Goal: Understand process/instructions: Learn how to perform a task or action

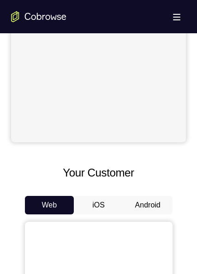
scroll to position [277, 0]
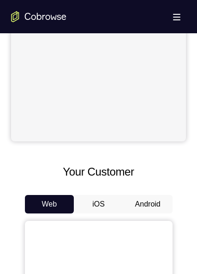
click at [141, 204] on button "Android" at bounding box center [147, 204] width 49 height 18
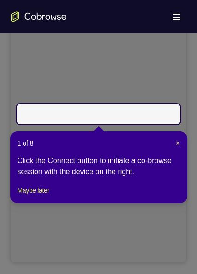
scroll to position [134, 0]
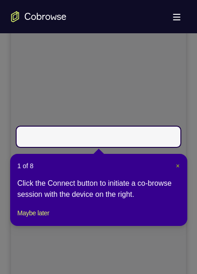
click at [176, 164] on span "×" at bounding box center [178, 165] width 4 height 7
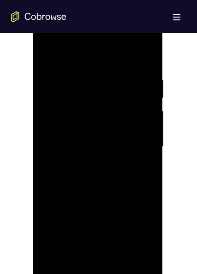
scroll to position [503, 0]
click at [97, 260] on div at bounding box center [98, 138] width 117 height 259
click at [143, 222] on div at bounding box center [98, 138] width 117 height 259
click at [96, 51] on div at bounding box center [98, 138] width 117 height 259
click at [133, 135] on div at bounding box center [98, 138] width 117 height 259
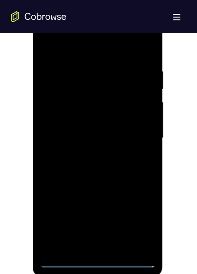
click at [141, 135] on div at bounding box center [98, 138] width 117 height 259
click at [138, 133] on div at bounding box center [98, 138] width 117 height 259
click at [135, 133] on div at bounding box center [98, 138] width 117 height 259
click at [107, 247] on div at bounding box center [98, 138] width 117 height 259
click at [89, 129] on div at bounding box center [98, 138] width 117 height 259
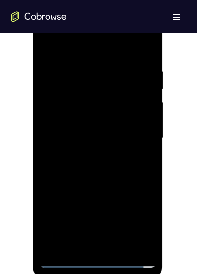
click at [87, 119] on div at bounding box center [98, 138] width 117 height 259
click at [116, 139] on div at bounding box center [98, 138] width 117 height 259
click at [114, 170] on div at bounding box center [98, 138] width 117 height 259
click at [109, 179] on div at bounding box center [98, 138] width 117 height 259
click at [151, 234] on div at bounding box center [98, 138] width 117 height 259
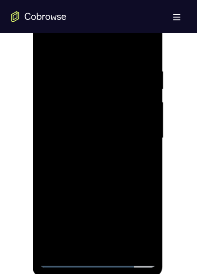
click at [81, 64] on div at bounding box center [98, 138] width 117 height 259
click at [137, 144] on div at bounding box center [98, 138] width 117 height 259
click at [137, 143] on div at bounding box center [98, 138] width 117 height 259
click at [140, 126] on div at bounding box center [98, 138] width 117 height 259
click at [147, 47] on div at bounding box center [98, 138] width 117 height 259
